Goal: Task Accomplishment & Management: Complete application form

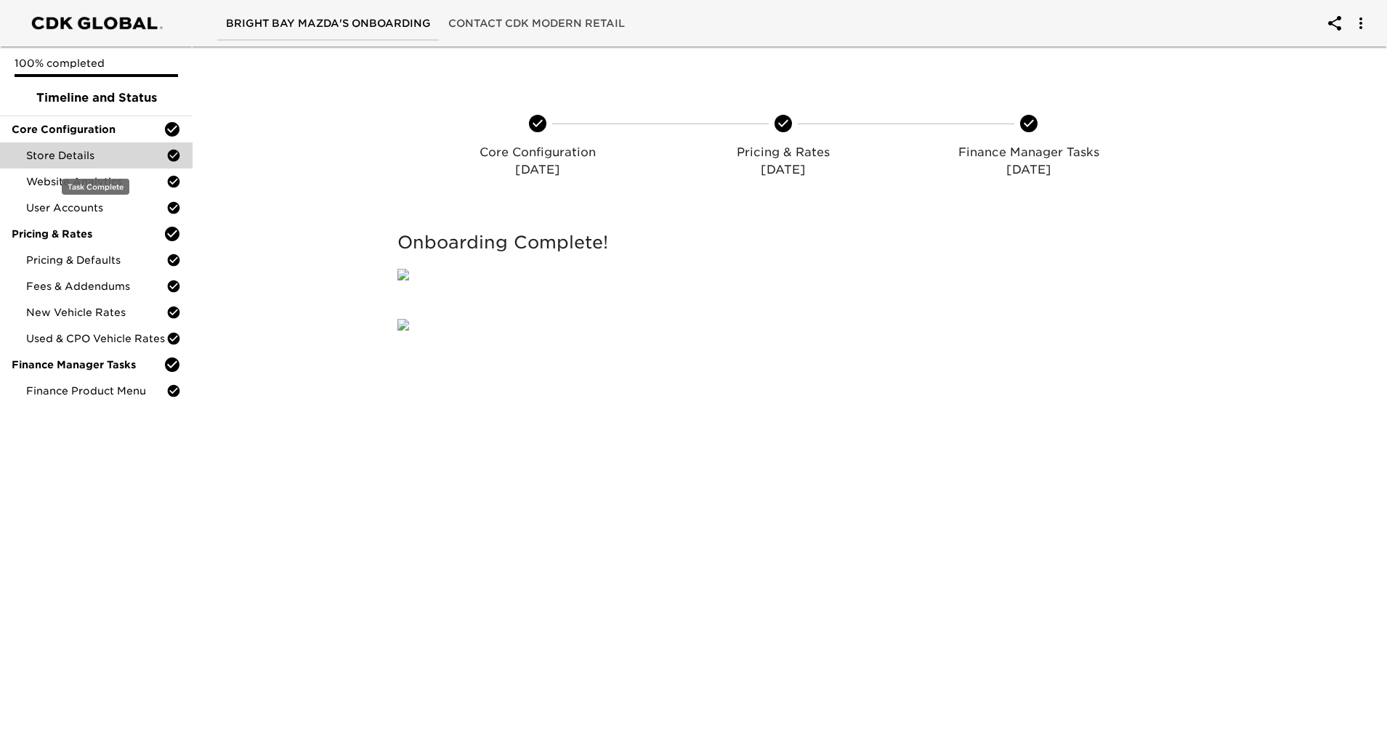
click at [68, 155] on span "Store Details" at bounding box center [96, 155] width 140 height 15
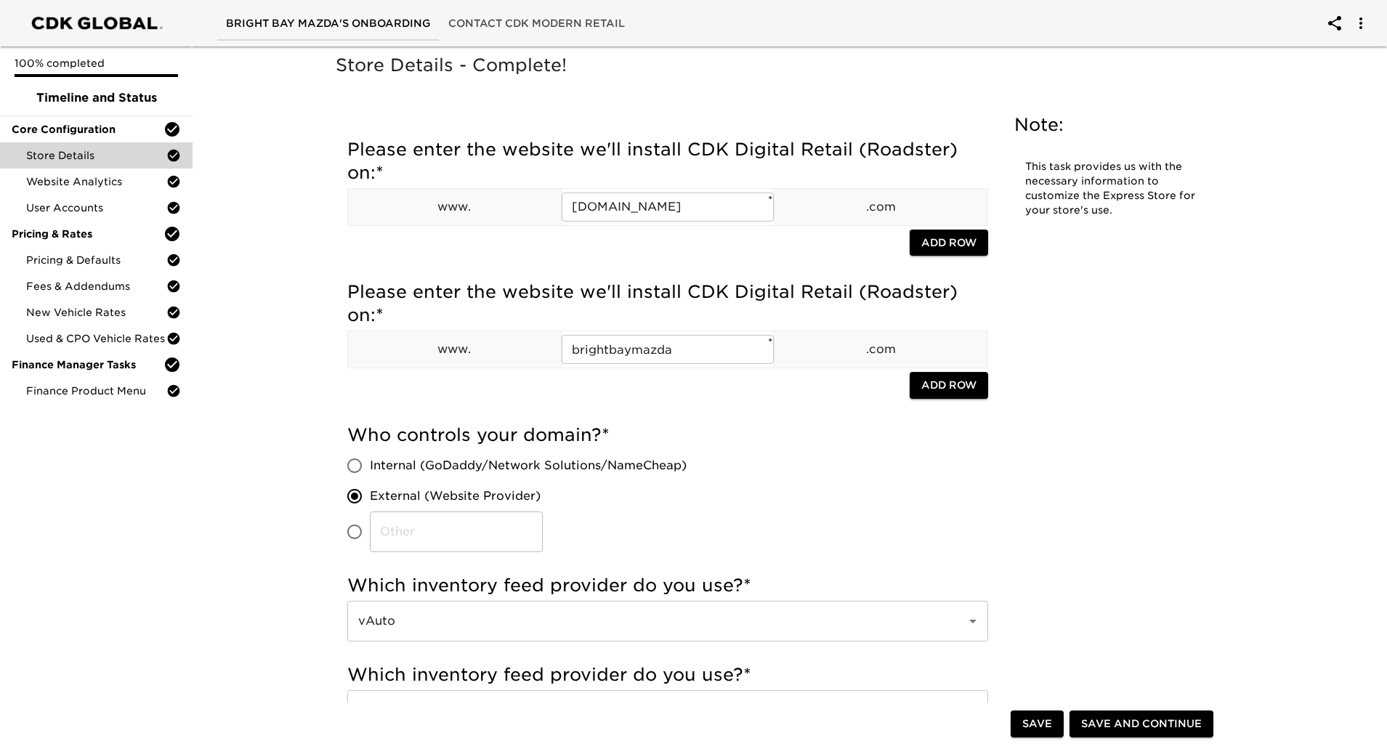
scroll to position [1281, 0]
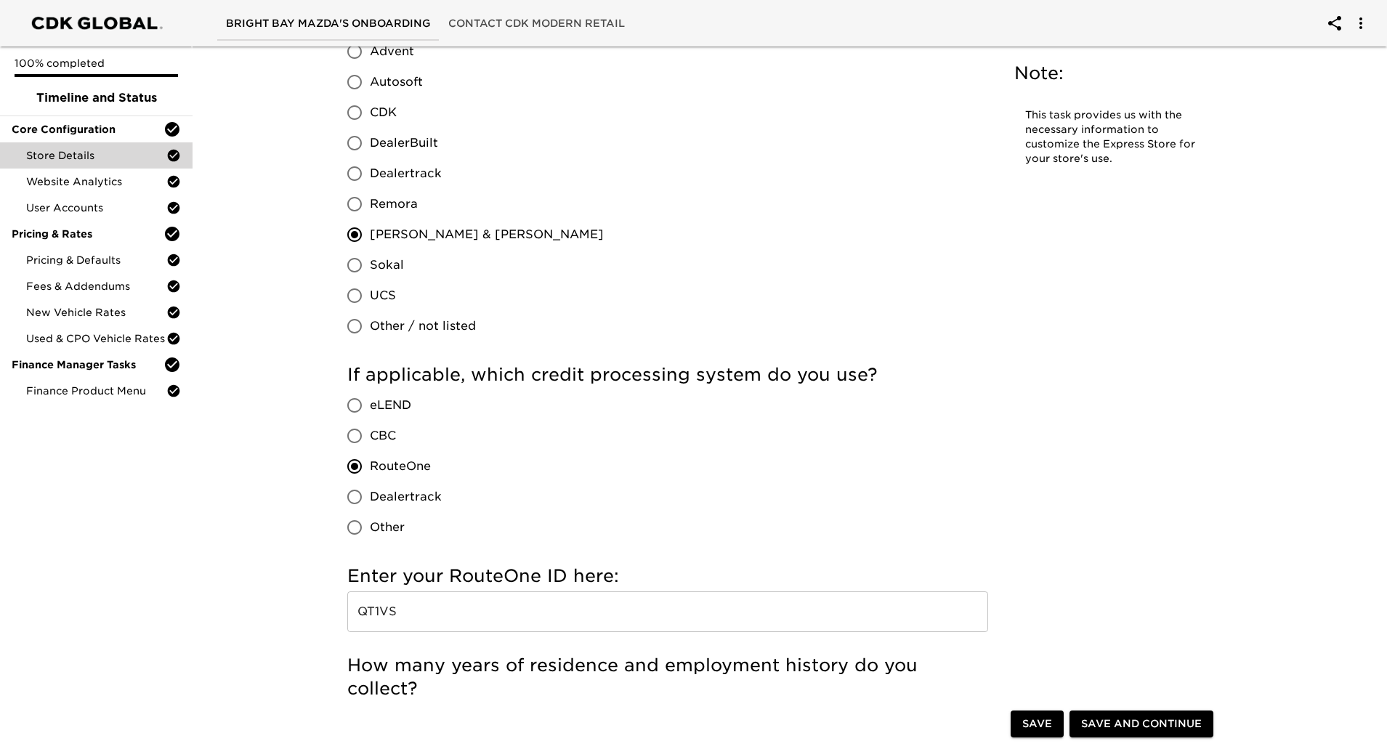
click at [392, 614] on input "QT1VS" at bounding box center [667, 611] width 641 height 41
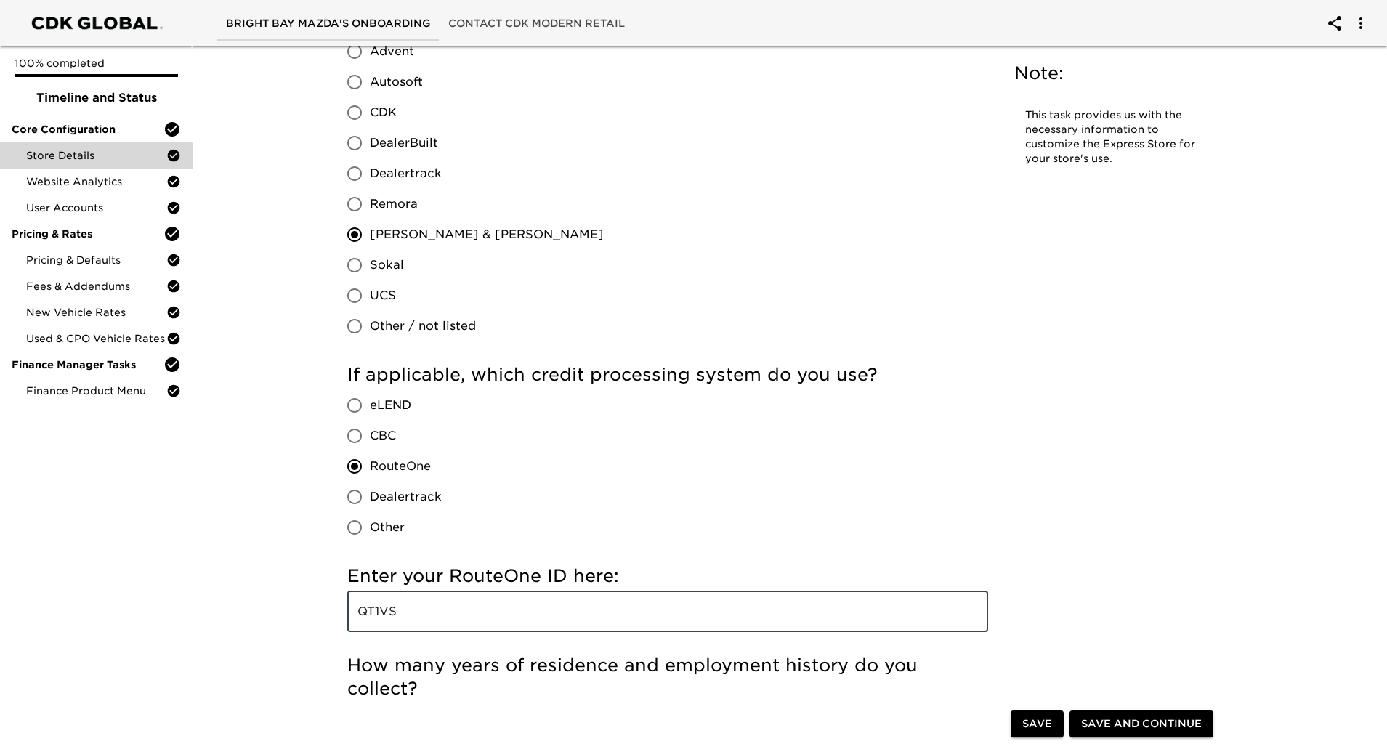
click at [393, 613] on input "QT1VS" at bounding box center [667, 611] width 641 height 41
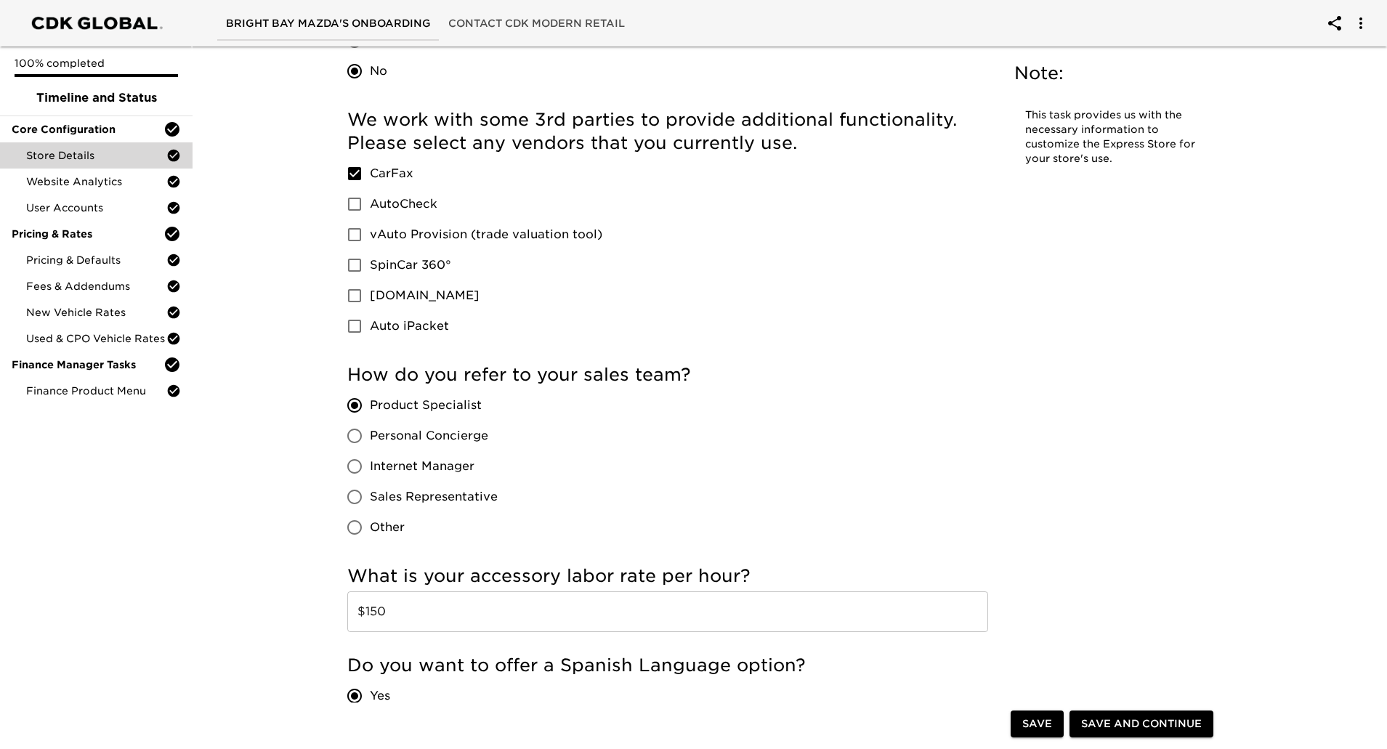
scroll to position [2719, 0]
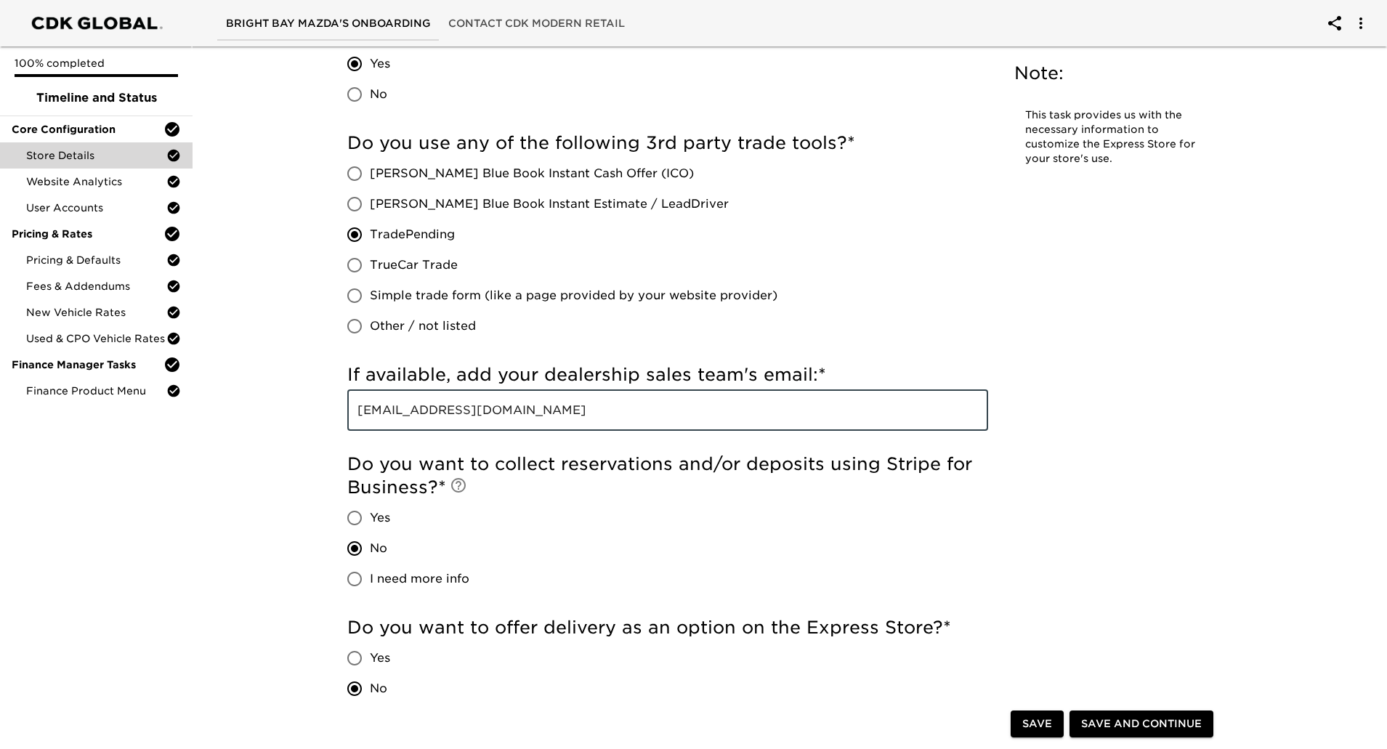
drag, startPoint x: 577, startPoint y: 416, endPoint x: 324, endPoint y: 421, distance: 253.6
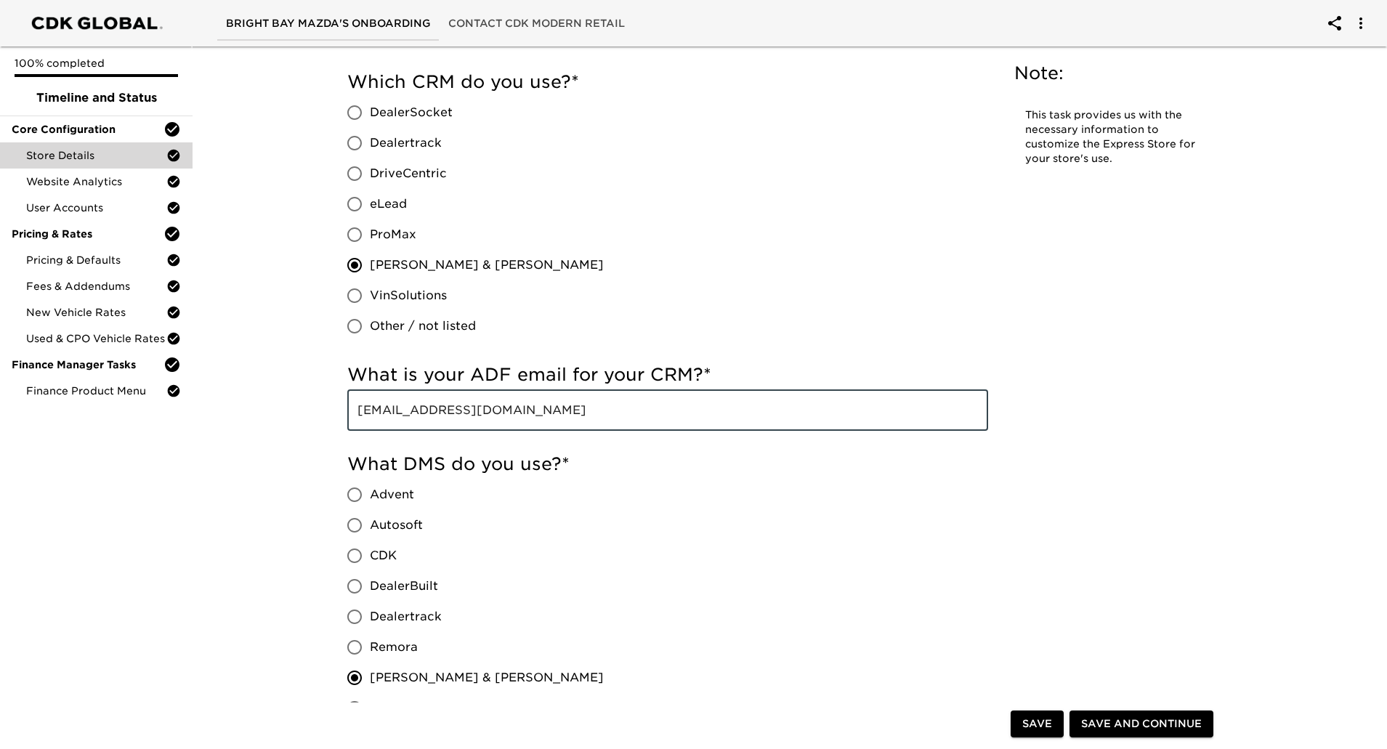
drag, startPoint x: 639, startPoint y: 415, endPoint x: 357, endPoint y: 414, distance: 281.8
click at [357, 414] on input "[EMAIL_ADDRESS][DOMAIN_NAME]" at bounding box center [667, 410] width 641 height 41
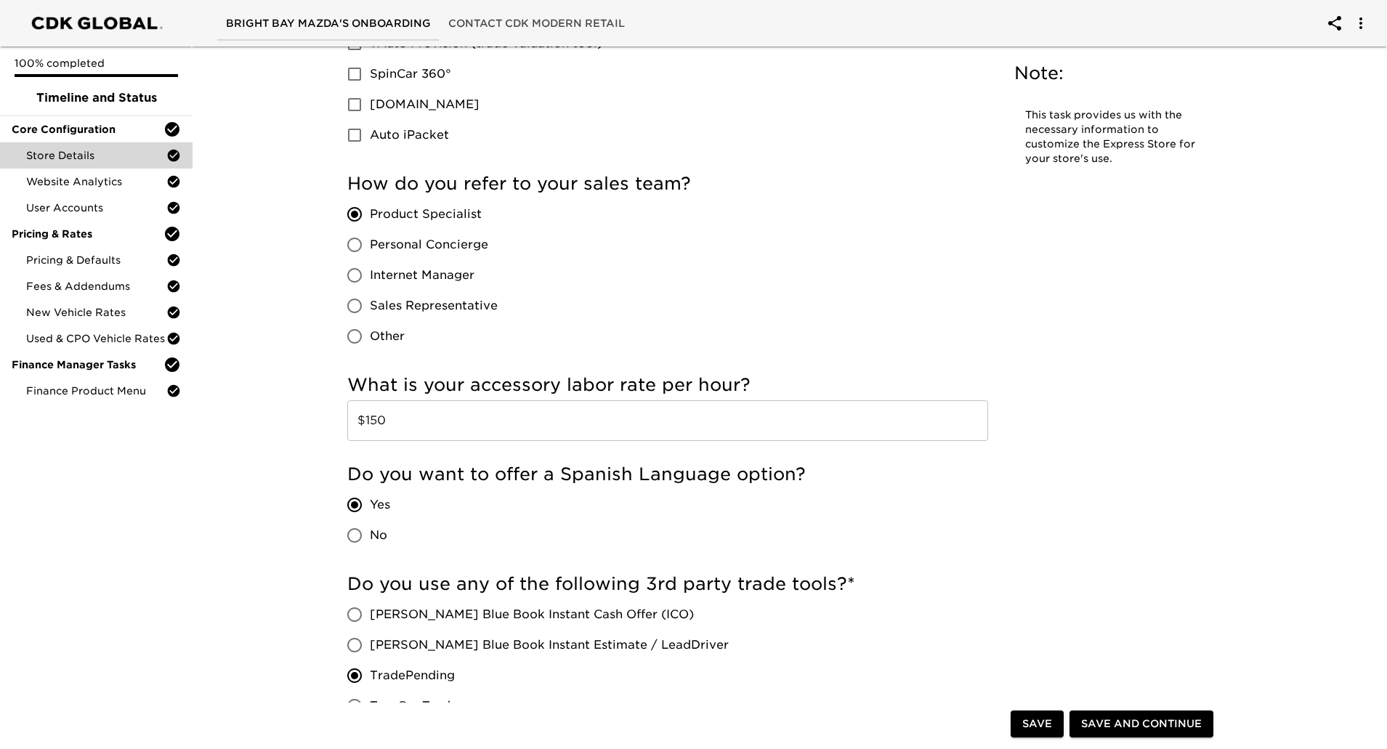
scroll to position [2291, 0]
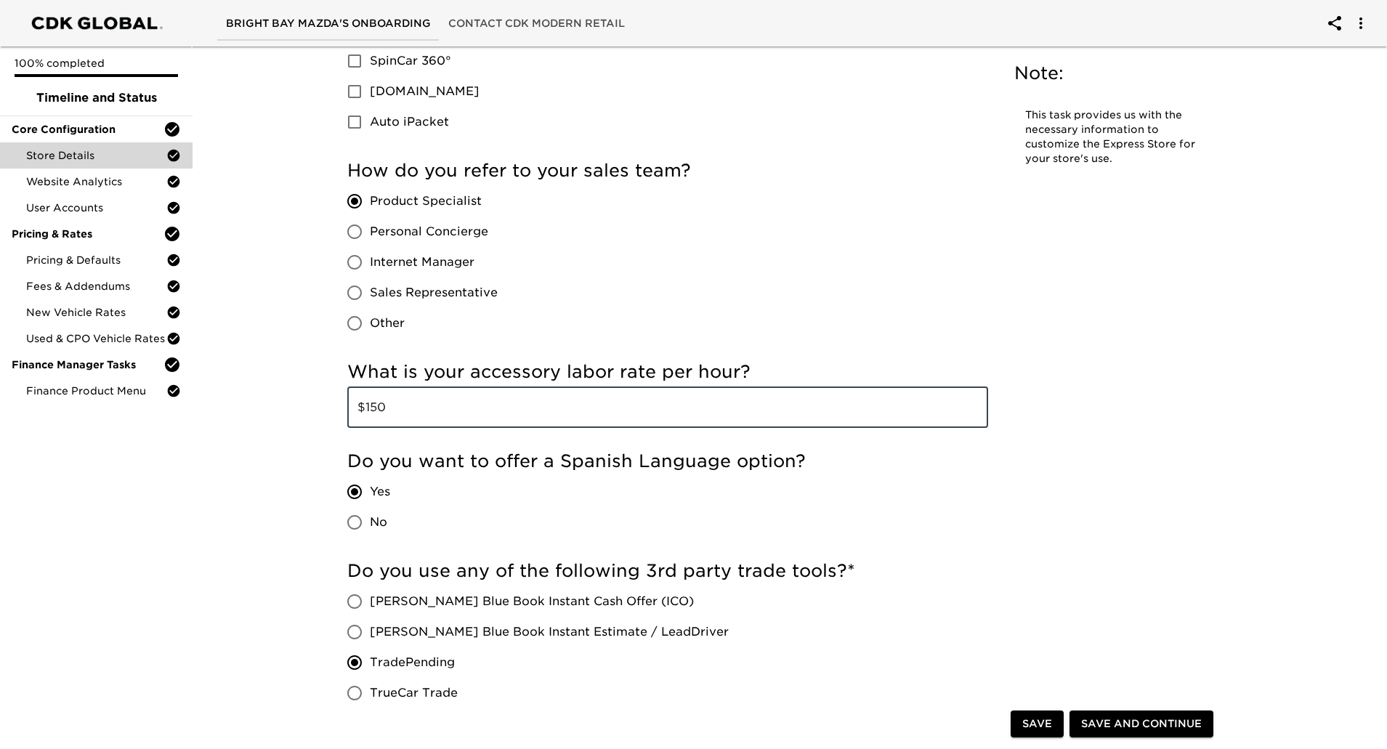
click at [381, 408] on input "$150" at bounding box center [667, 407] width 641 height 41
drag, startPoint x: 495, startPoint y: 208, endPoint x: 371, endPoint y: 208, distance: 123.5
click at [371, 208] on label "Product Specialist" at bounding box center [418, 201] width 158 height 31
copy span "Product Specialist"
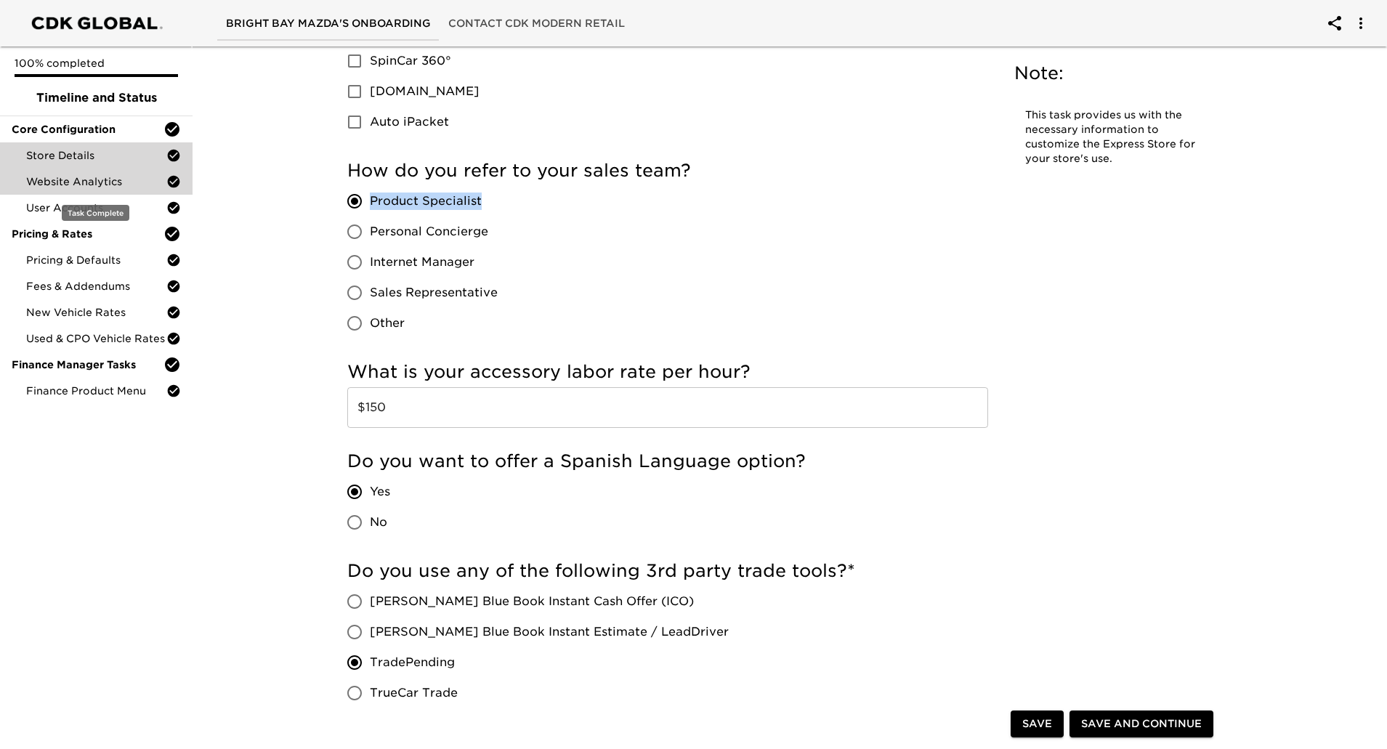
click at [84, 179] on span "Website Analytics" at bounding box center [96, 181] width 140 height 15
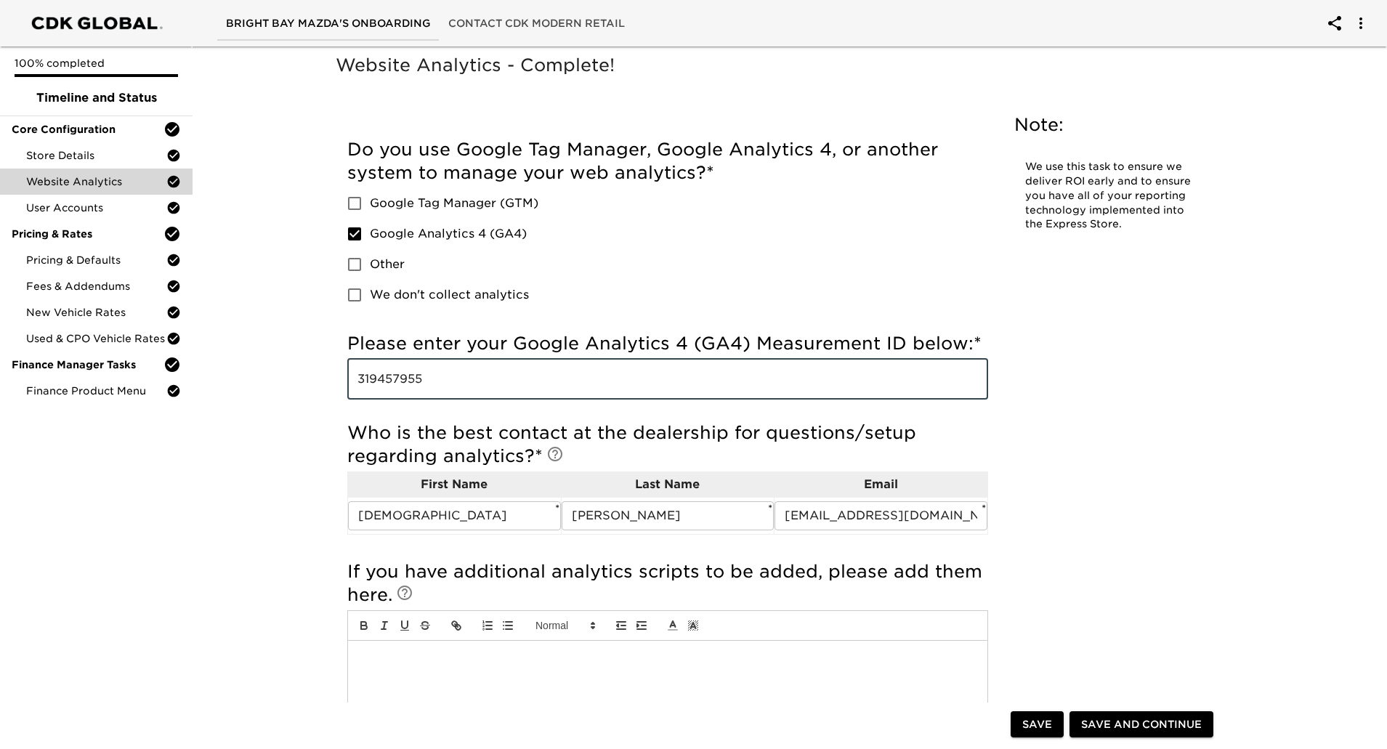
drag, startPoint x: 447, startPoint y: 377, endPoint x: 278, endPoint y: 346, distance: 172.0
click at [278, 346] on div "Website Analytics - Complete! Note: We use this task to ensure we deliver ROI e…" at bounding box center [783, 527] width 1200 height 973
click at [104, 152] on span "Store Details" at bounding box center [96, 155] width 140 height 15
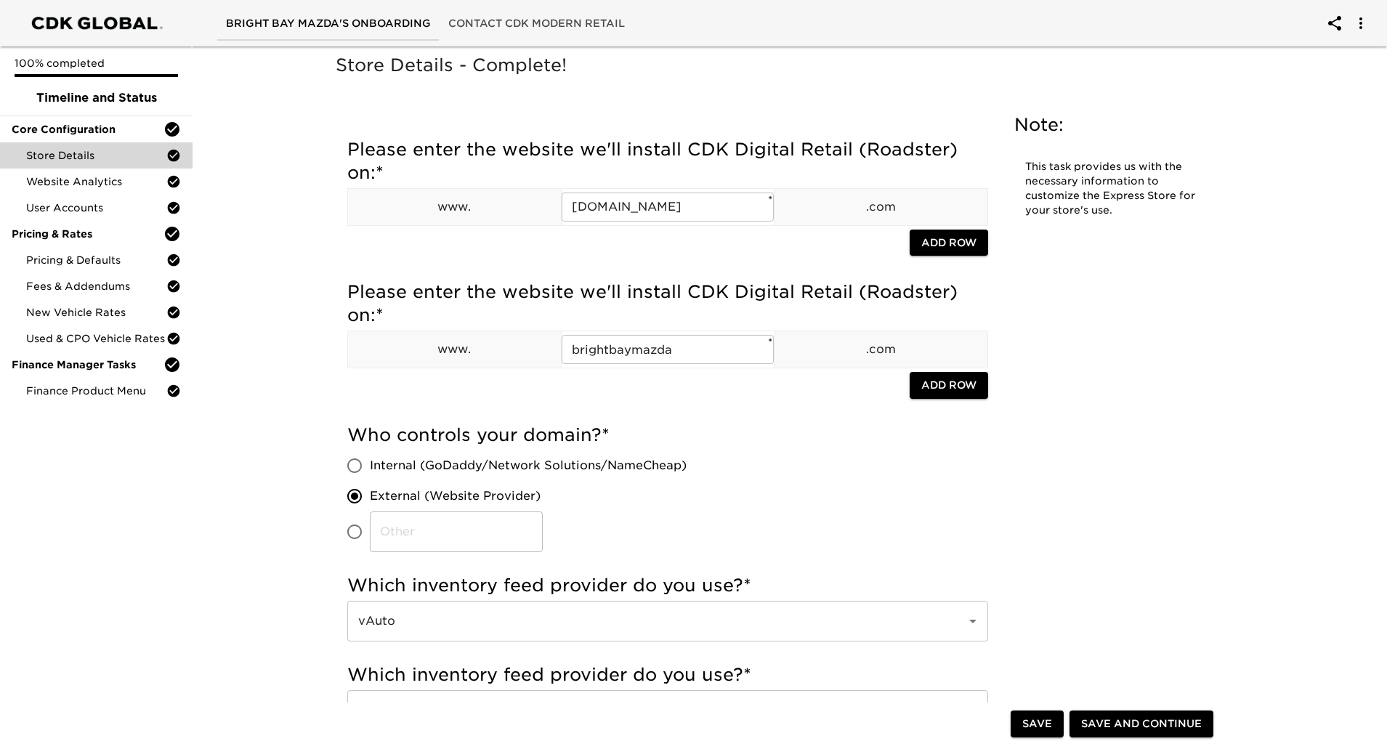
scroll to position [1373, 0]
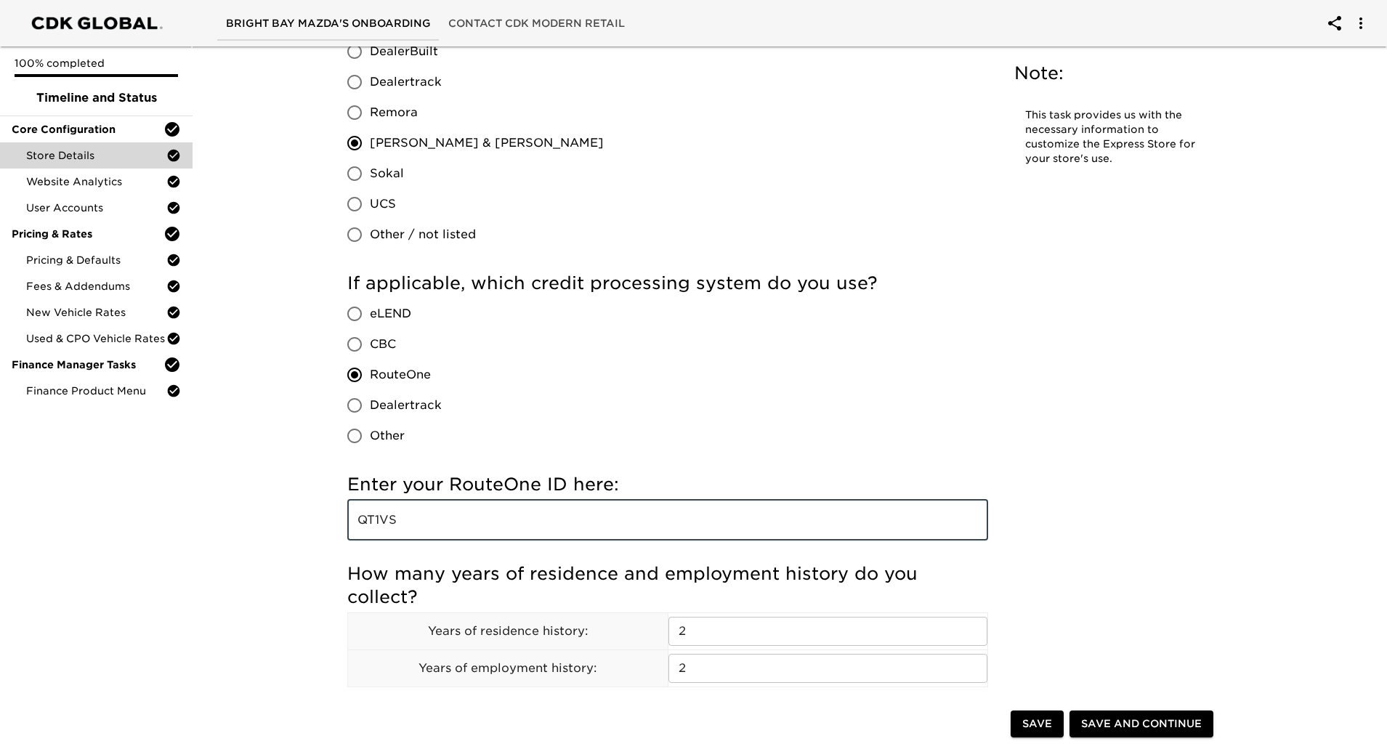
click at [400, 527] on input "QT1VS" at bounding box center [667, 520] width 641 height 41
click at [401, 527] on input "QT1VS" at bounding box center [667, 520] width 641 height 41
